Goal: Information Seeking & Learning: Find specific fact

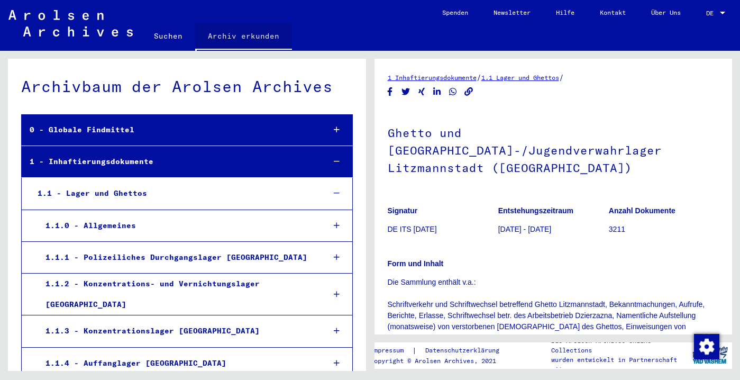
click at [229, 38] on link "Archiv erkunden" at bounding box center [243, 37] width 97 height 28
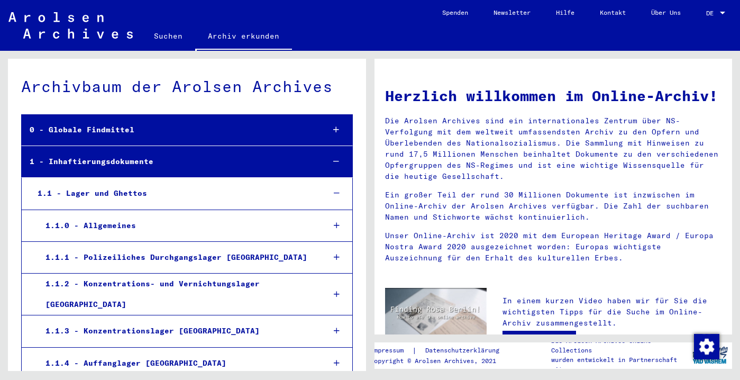
click at [173, 42] on link "Suchen" at bounding box center [168, 35] width 54 height 25
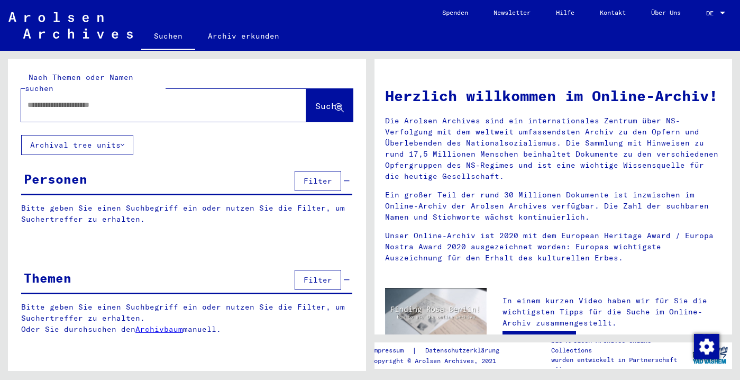
click at [66, 110] on div at bounding box center [147, 105] width 253 height 24
click at [55, 104] on input "text" at bounding box center [151, 104] width 247 height 11
type input "**********"
click at [315, 101] on span "Suche" at bounding box center [328, 106] width 26 height 11
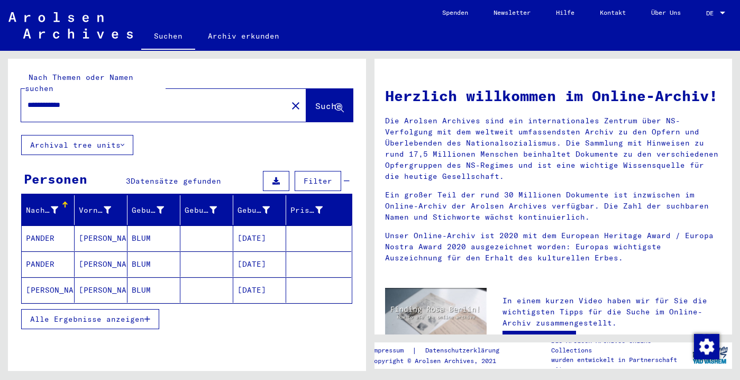
click at [102, 241] on mat-cell "[PERSON_NAME]" at bounding box center [101, 237] width 53 height 25
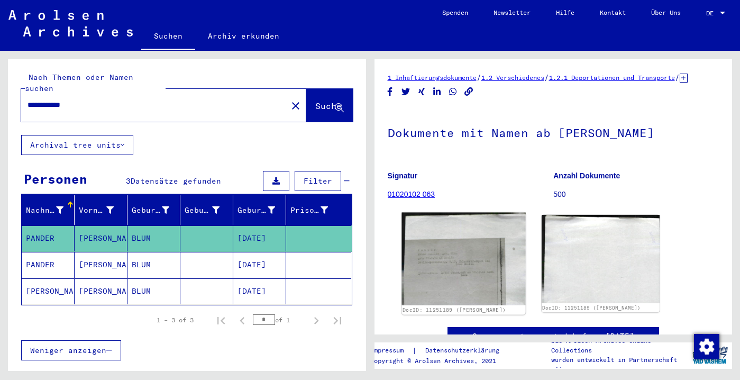
click at [456, 305] on img at bounding box center [464, 259] width 124 height 93
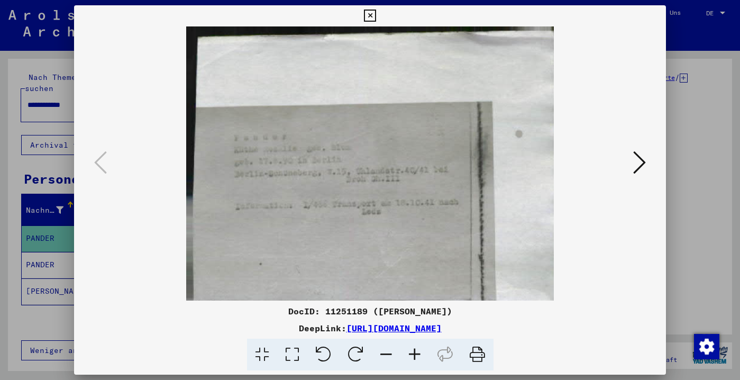
click at [634, 170] on icon at bounding box center [639, 162] width 13 height 25
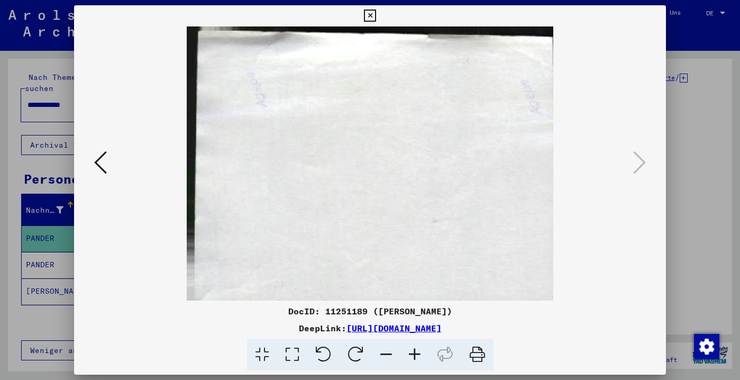
click at [51, 264] on div at bounding box center [370, 190] width 740 height 380
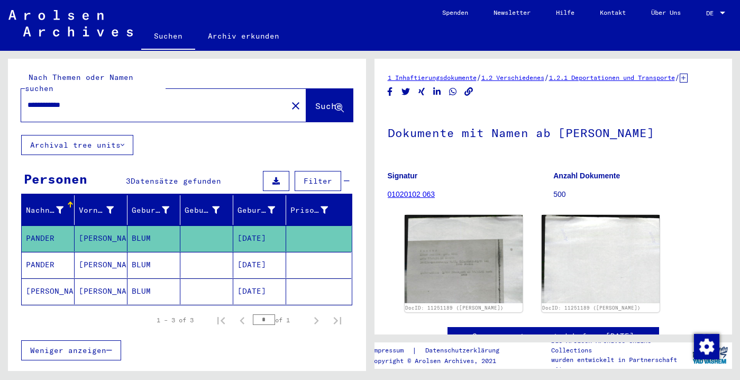
click at [53, 266] on mat-cell "PANDER" at bounding box center [48, 265] width 53 height 26
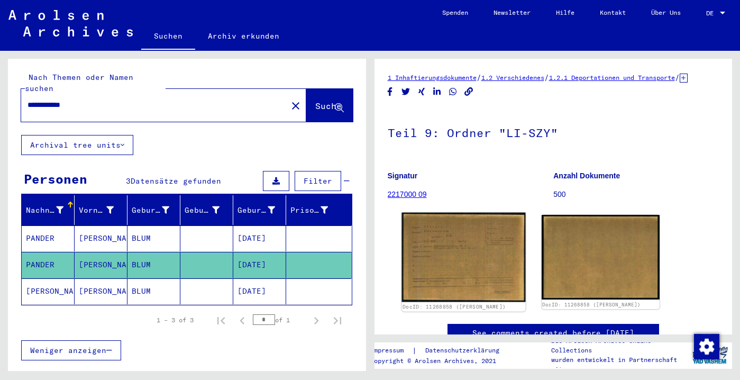
click at [454, 274] on img at bounding box center [464, 258] width 124 height 90
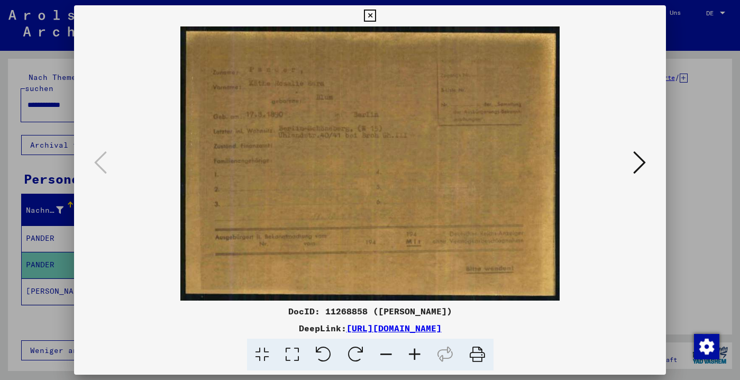
click at [417, 355] on icon at bounding box center [415, 355] width 29 height 32
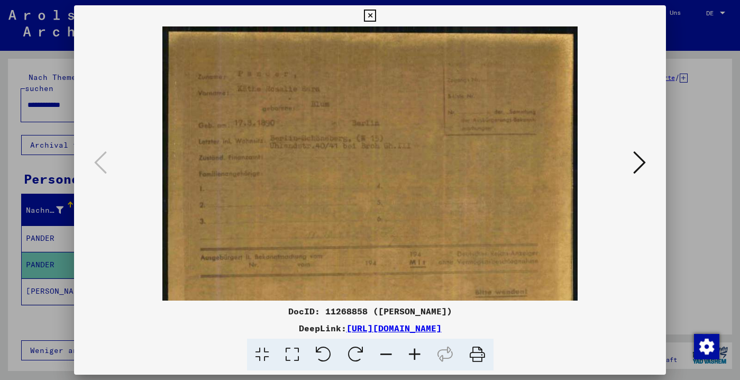
click at [417, 355] on icon at bounding box center [415, 355] width 29 height 32
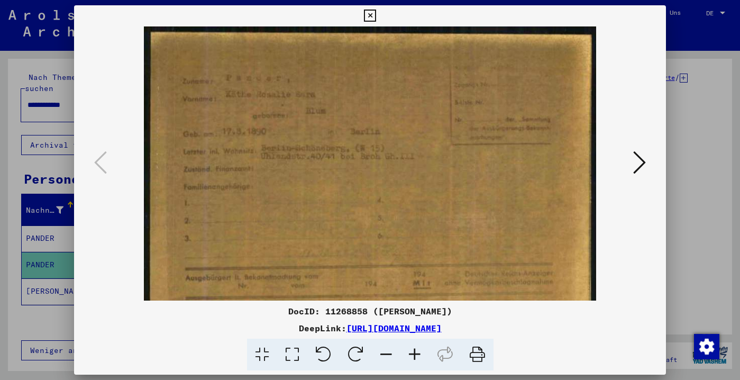
click at [417, 355] on icon at bounding box center [415, 355] width 29 height 32
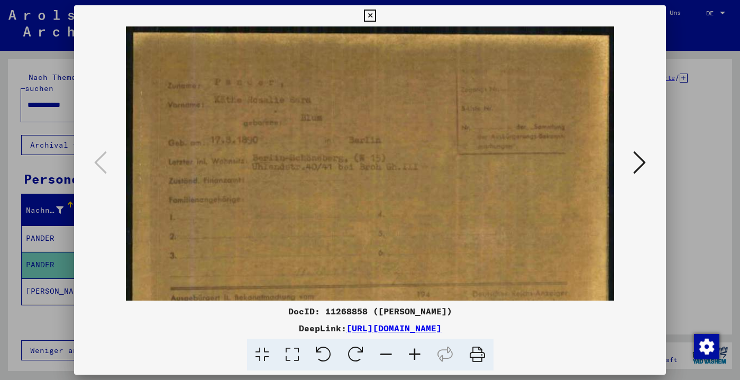
click at [417, 355] on icon at bounding box center [415, 355] width 29 height 32
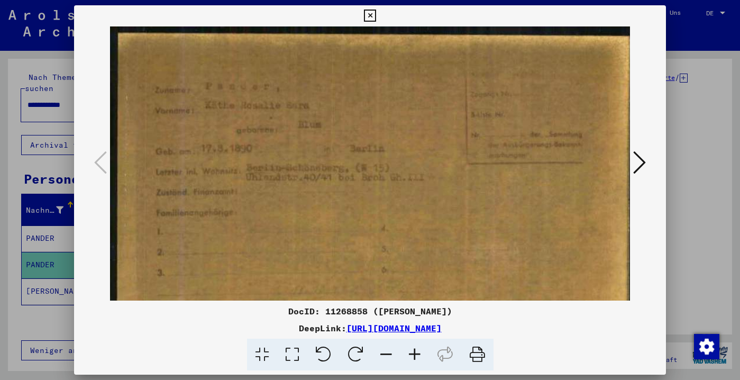
click at [417, 355] on icon at bounding box center [415, 355] width 29 height 32
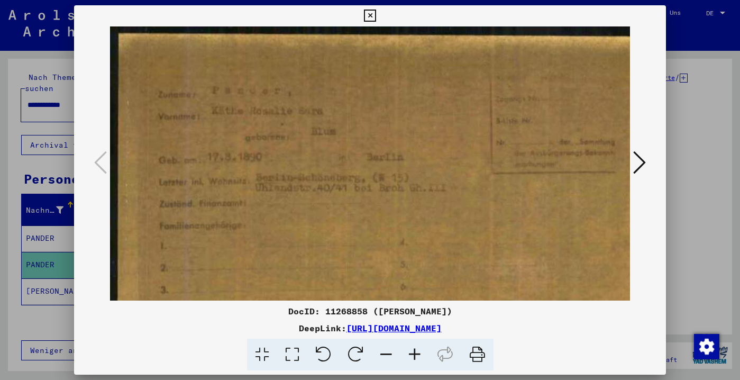
click at [376, 12] on icon at bounding box center [370, 16] width 12 height 13
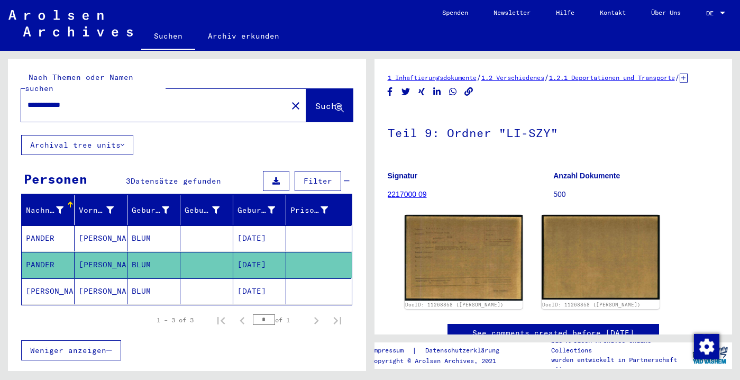
click at [89, 291] on mat-cell "[PERSON_NAME]" at bounding box center [101, 291] width 53 height 26
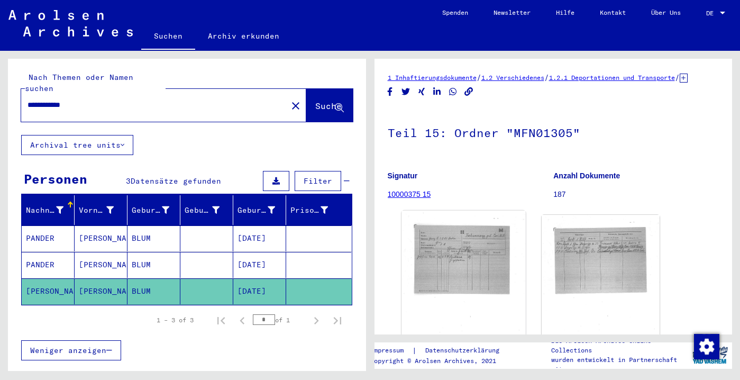
click at [468, 278] on img at bounding box center [464, 296] width 124 height 171
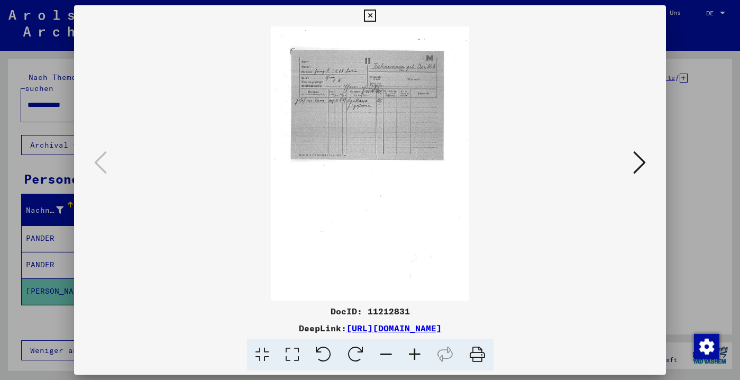
click at [634, 167] on icon at bounding box center [639, 162] width 13 height 25
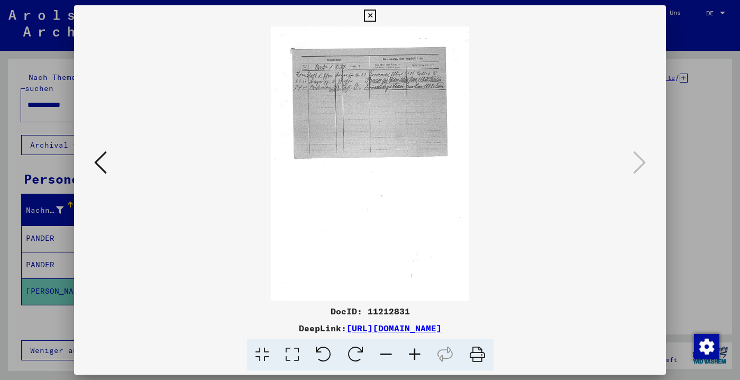
click at [376, 11] on icon at bounding box center [370, 16] width 12 height 13
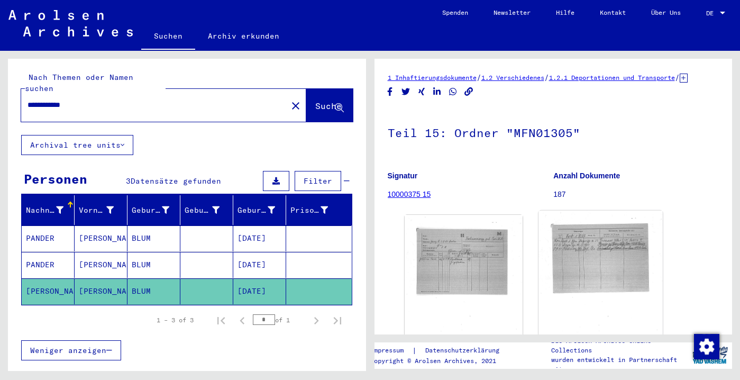
click at [591, 269] on img at bounding box center [601, 296] width 124 height 171
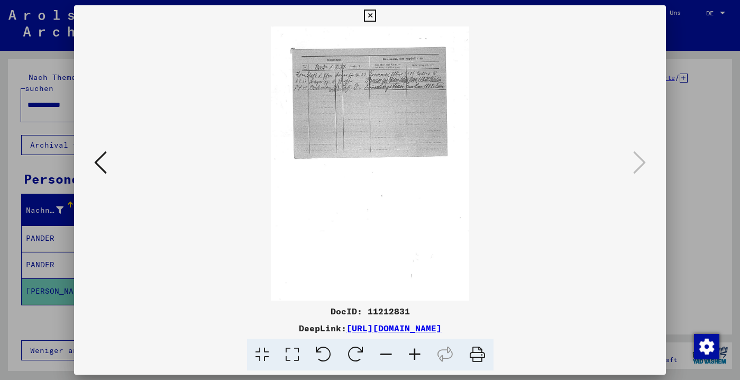
click at [419, 357] on icon at bounding box center [415, 355] width 29 height 32
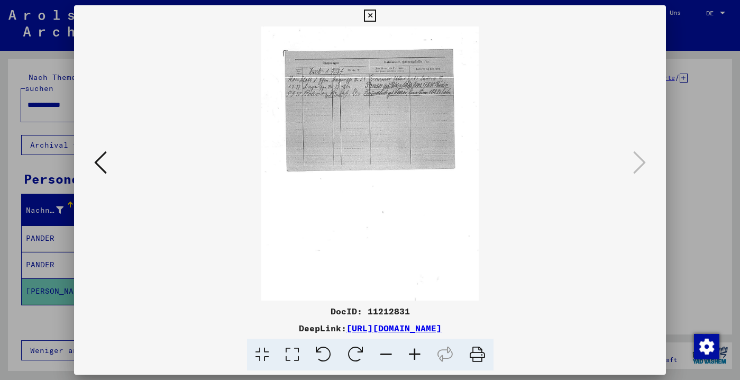
click at [418, 357] on icon at bounding box center [415, 355] width 29 height 32
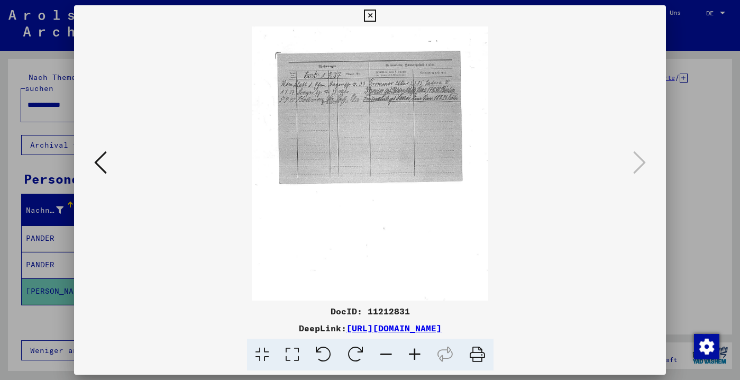
click at [417, 357] on icon at bounding box center [415, 355] width 29 height 32
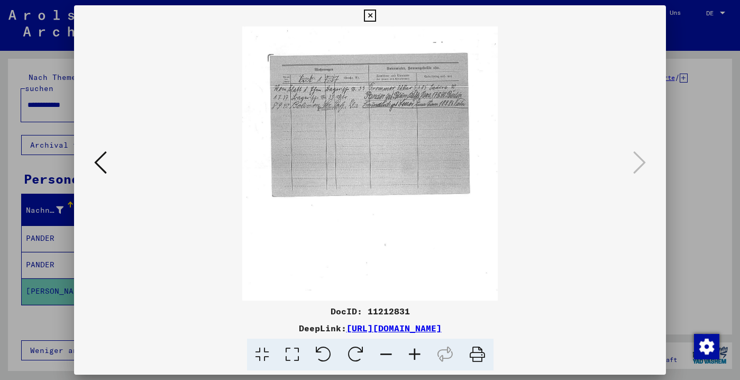
click at [417, 357] on icon at bounding box center [415, 355] width 29 height 32
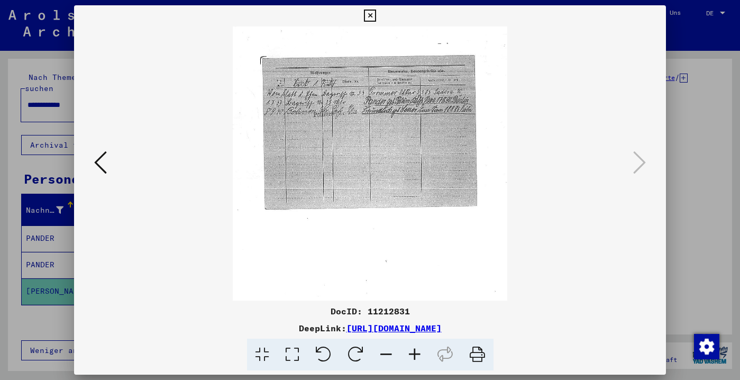
click at [417, 357] on icon at bounding box center [415, 355] width 29 height 32
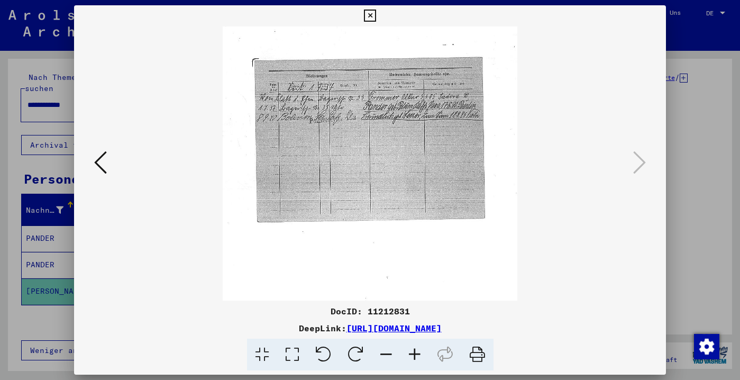
click at [417, 357] on icon at bounding box center [415, 355] width 29 height 32
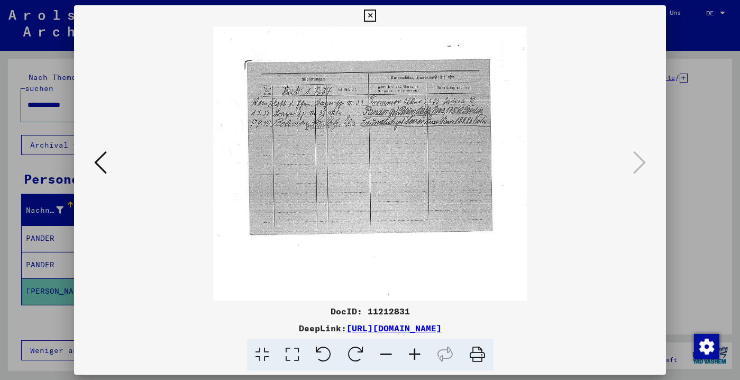
click at [417, 357] on icon at bounding box center [415, 355] width 29 height 32
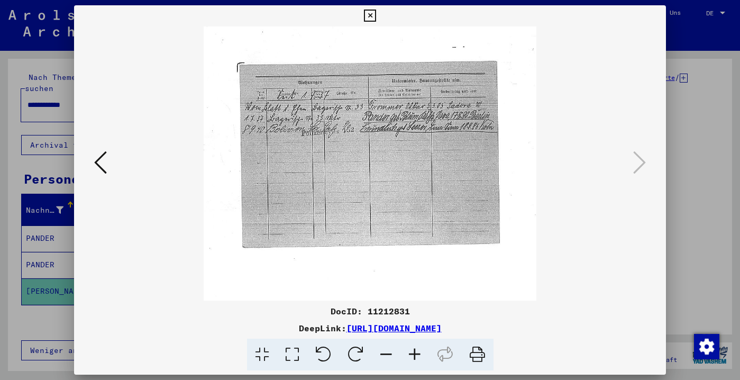
click at [417, 357] on icon at bounding box center [415, 355] width 29 height 32
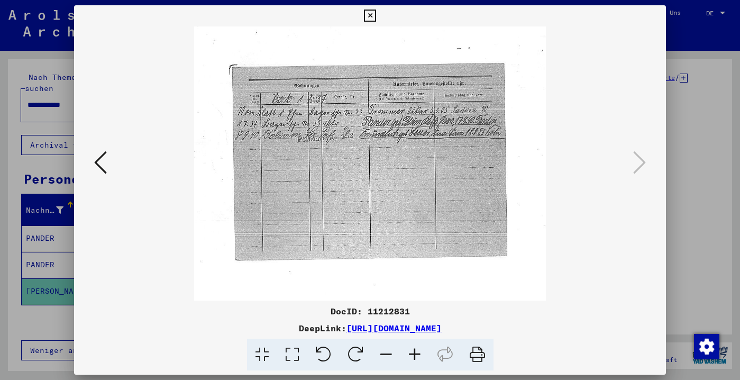
click at [417, 357] on icon at bounding box center [415, 355] width 29 height 32
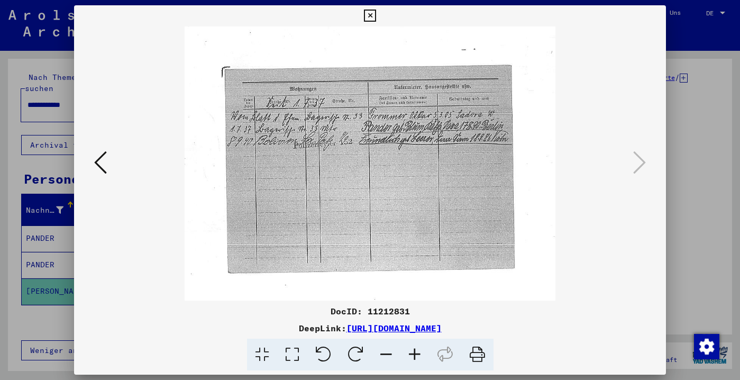
click at [417, 357] on icon at bounding box center [415, 355] width 29 height 32
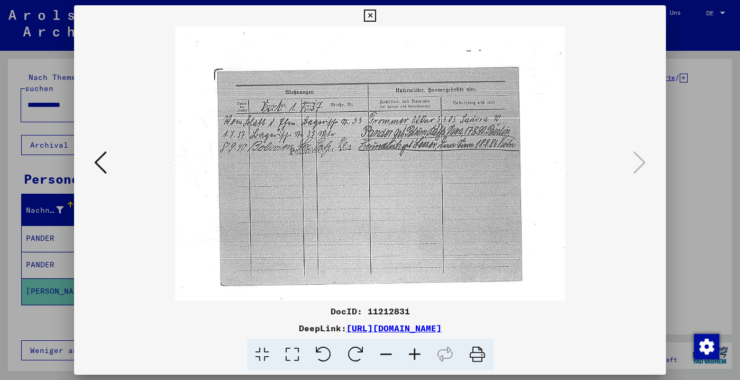
click at [5, 148] on div at bounding box center [370, 190] width 740 height 380
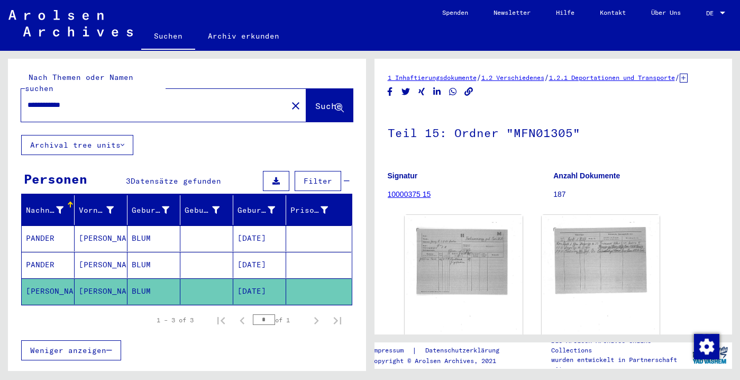
click at [139, 266] on mat-cell "BLUM" at bounding box center [154, 265] width 53 height 26
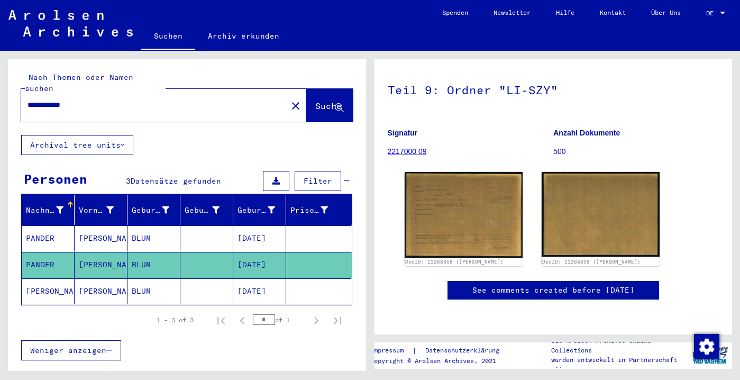
scroll to position [186, 0]
